Goal: Book appointment/travel/reservation

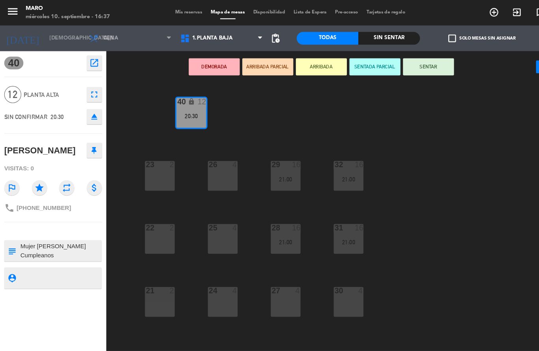
scroll to position [32, 0]
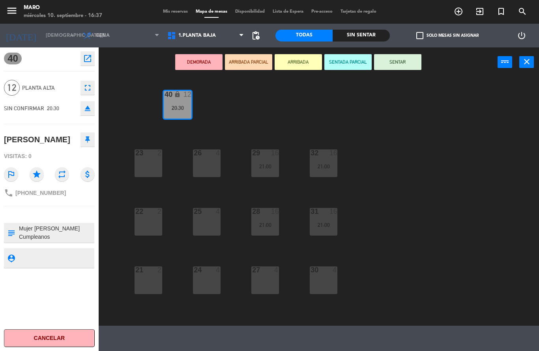
click at [501, 12] on icon "turned_in_not" at bounding box center [501, 11] width 9 height 9
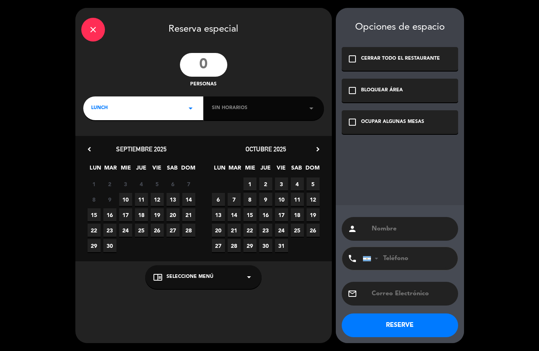
click at [199, 62] on input "number" at bounding box center [203, 65] width 47 height 24
type input "30"
click at [143, 123] on div "close Reserva especial 30 personas LUNCH arrow_drop_down Sin horarios arrow_dro…" at bounding box center [203, 175] width 257 height 335
click at [140, 111] on div "LUNCH arrow_drop_down" at bounding box center [143, 108] width 120 height 24
click at [109, 141] on div "Cena" at bounding box center [143, 141] width 104 height 8
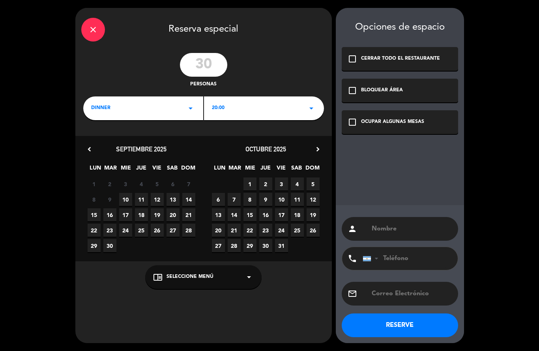
click at [143, 212] on span "18" at bounding box center [141, 214] width 13 height 13
click at [383, 89] on div "BLOQUEAR ÁREA" at bounding box center [382, 90] width 42 height 8
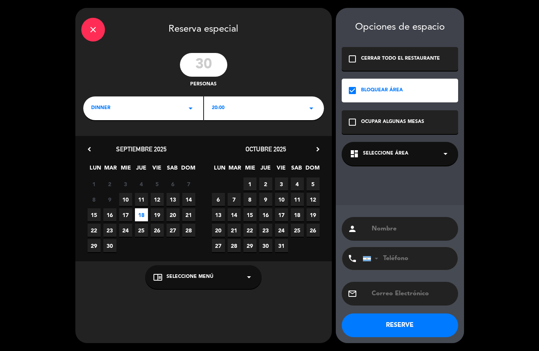
click at [383, 159] on div "dashboard Seleccione Área arrow_drop_down" at bounding box center [400, 154] width 116 height 24
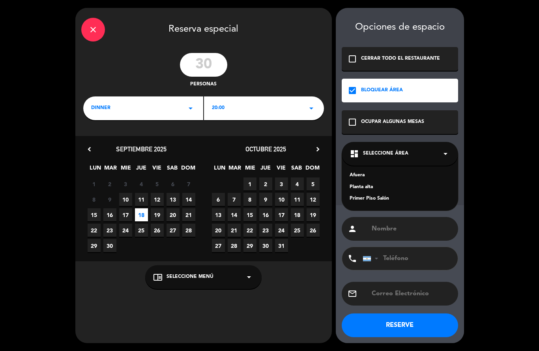
click at [373, 189] on div "Planta alta" at bounding box center [400, 187] width 101 height 8
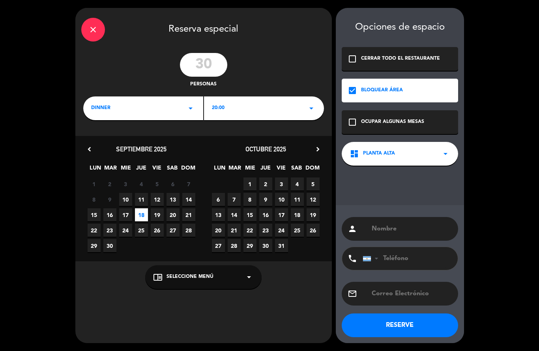
click at [389, 227] on input "text" at bounding box center [411, 228] width 81 height 11
type input "[PERSON_NAME]"
click at [390, 293] on input "text" at bounding box center [411, 293] width 81 height 11
paste input "[EMAIL_ADDRESS][DOMAIN_NAME]"
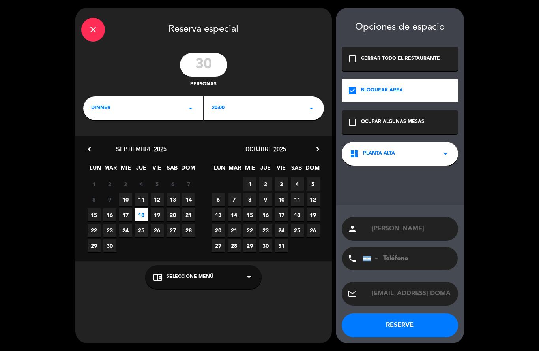
type input "[EMAIL_ADDRESS][DOMAIN_NAME]"
click at [394, 257] on input "tel" at bounding box center [406, 258] width 87 height 23
type input "1153482075"
click at [414, 320] on button "RESERVE" at bounding box center [400, 325] width 116 height 24
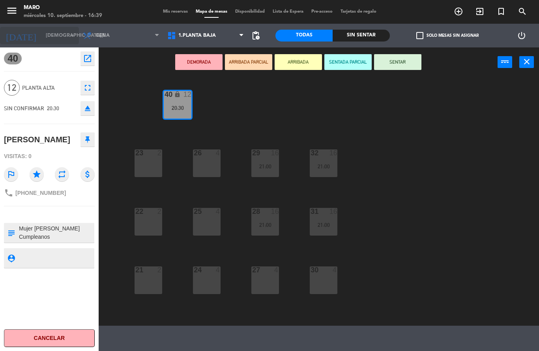
click at [68, 36] on icon "arrow_drop_down" at bounding box center [72, 35] width 9 height 9
click at [66, 39] on input "[DEMOGRAPHIC_DATA][DATE]" at bounding box center [75, 35] width 67 height 13
click at [467, 208] on div "40 lock 12 20:30 23 2 26 4 29 16 21:00 32 16 21:00 22 2 25 4 28 16 21:00 31 16 …" at bounding box center [321, 201] width 435 height 248
click at [529, 64] on icon "close" at bounding box center [526, 61] width 9 height 9
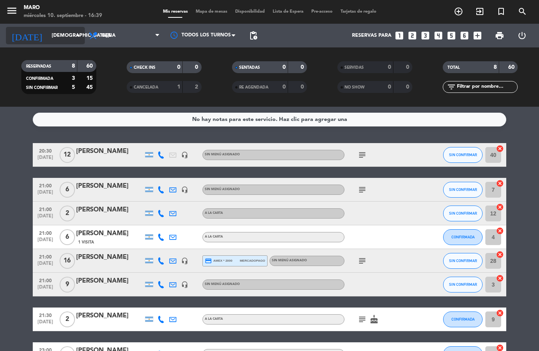
click at [58, 29] on input "[DEMOGRAPHIC_DATA][DATE]" at bounding box center [81, 35] width 67 height 13
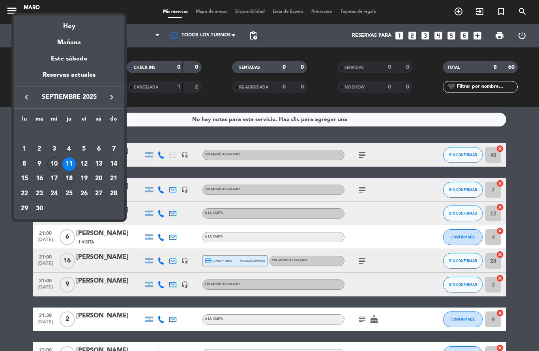
click at [71, 180] on div "18" at bounding box center [68, 178] width 13 height 13
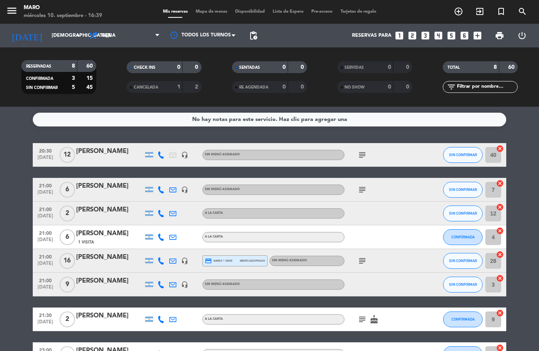
type input "[DEMOGRAPHIC_DATA][DATE]"
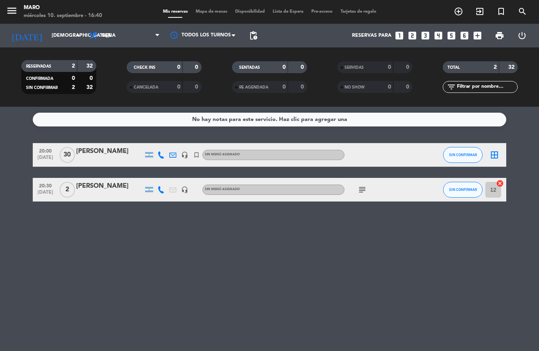
click at [186, 186] on icon "headset_mic" at bounding box center [184, 189] width 7 height 7
click at [364, 185] on icon "subject" at bounding box center [362, 189] width 9 height 9
click at [131, 146] on div "[PERSON_NAME]" at bounding box center [109, 151] width 67 height 10
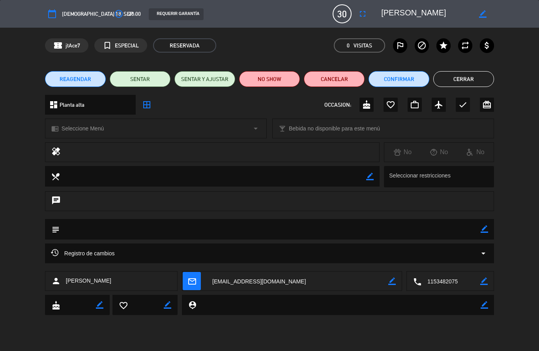
click at [162, 16] on div "REQUERIR GARANTÍA" at bounding box center [176, 14] width 54 height 12
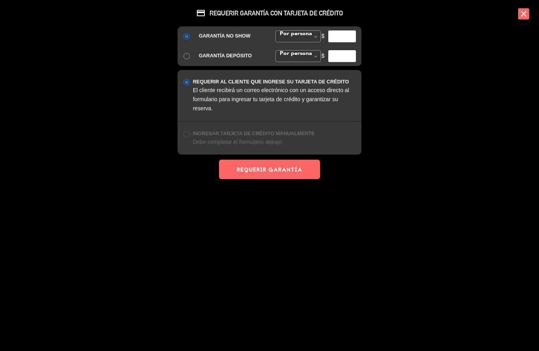
click at [340, 36] on input "number" at bounding box center [342, 36] width 28 height 12
type input "20000"
click at [283, 163] on button "REQUERIR GARANTÍA" at bounding box center [269, 168] width 101 height 19
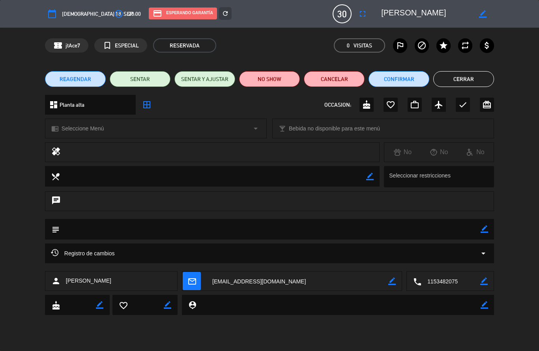
click at [460, 79] on button "Cerrar" at bounding box center [463, 79] width 61 height 16
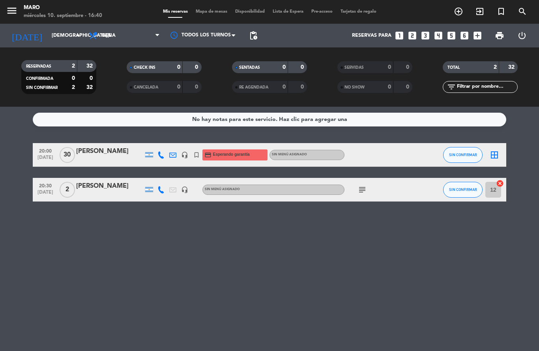
click at [98, 146] on div "[PERSON_NAME]" at bounding box center [109, 151] width 67 height 10
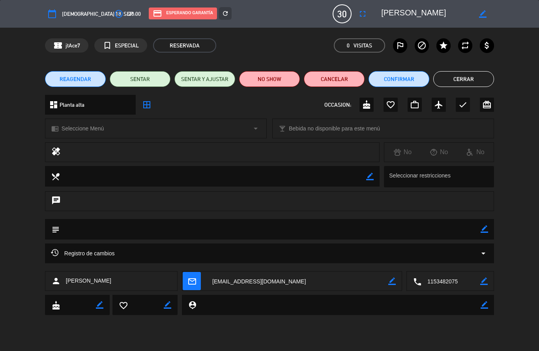
click at [485, 227] on icon "border_color" at bounding box center [485, 229] width 8 height 8
type textarea "Se cierra arriba. Sobre el consumo, se le agrega $250,000 por uso exclusivo"
click at [484, 229] on icon at bounding box center [485, 229] width 8 height 8
